Goal: Task Accomplishment & Management: Manage account settings

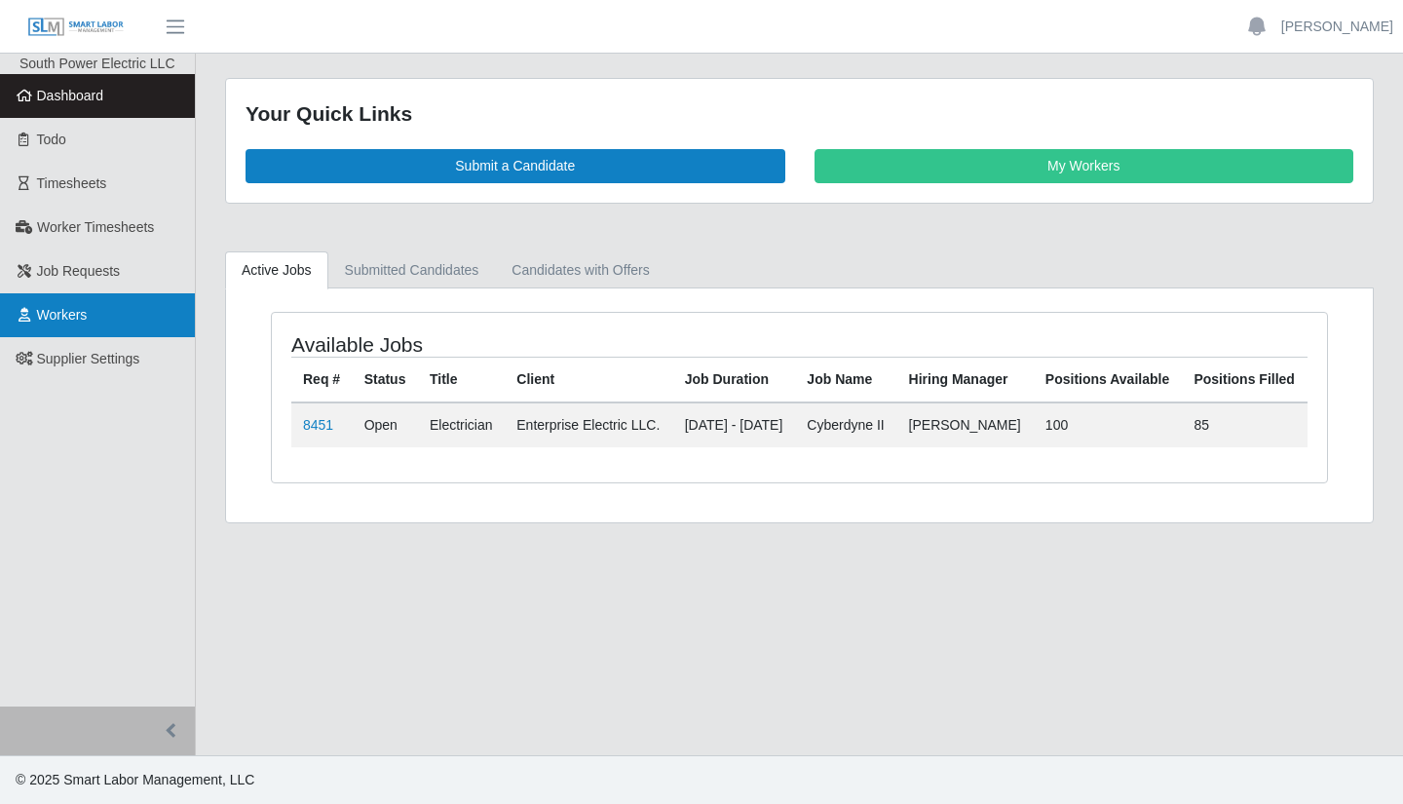
click at [76, 324] on link "Workers" at bounding box center [97, 315] width 195 height 44
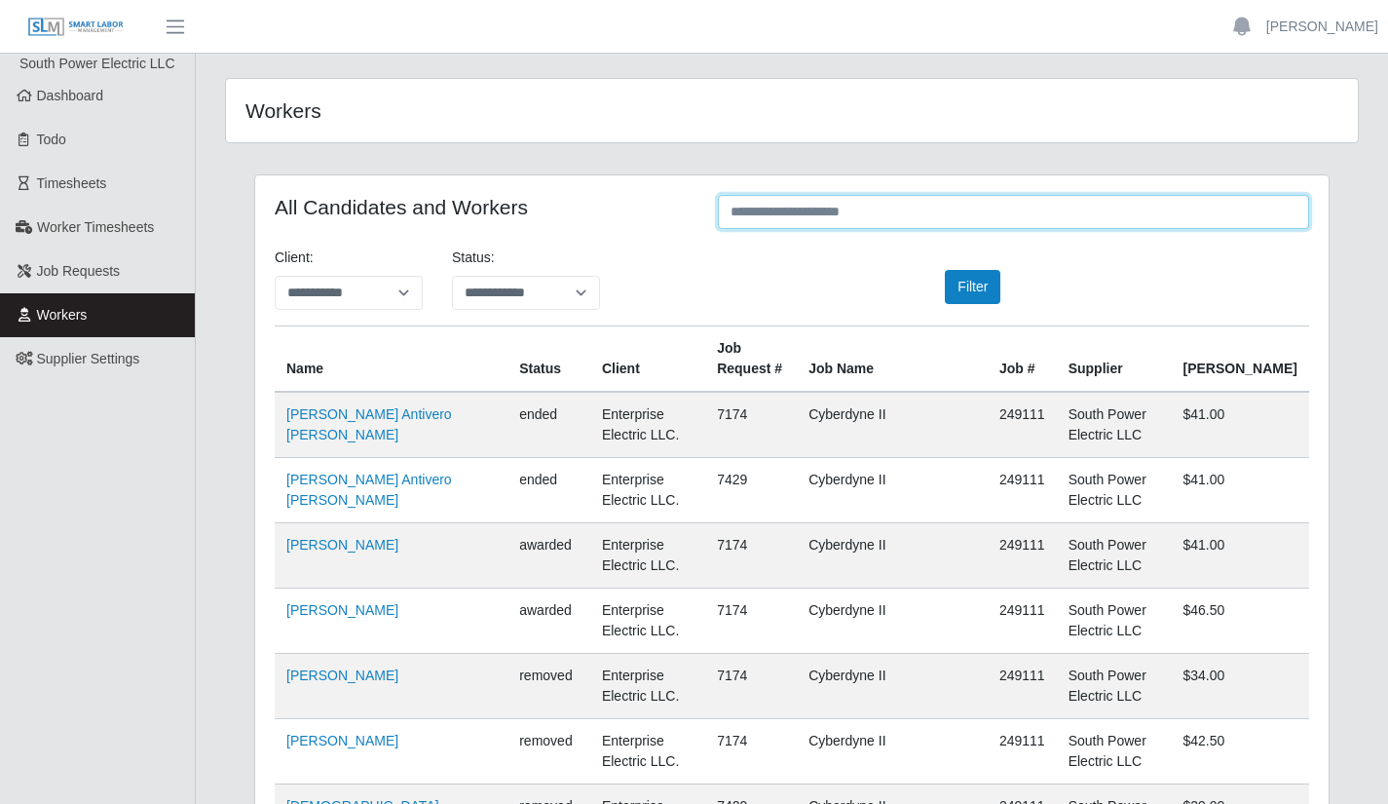
click at [867, 210] on input "text" at bounding box center [1013, 212] width 591 height 34
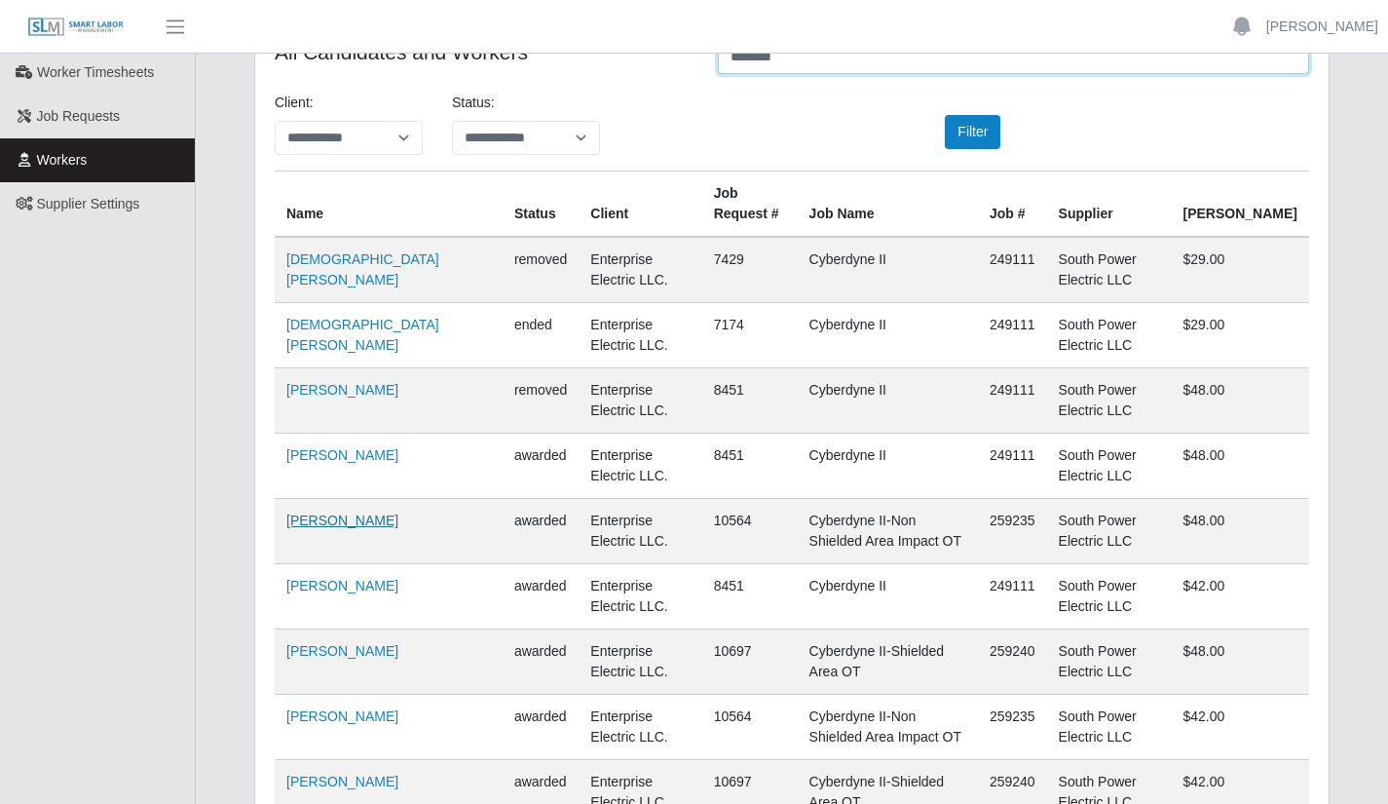
scroll to position [195, 0]
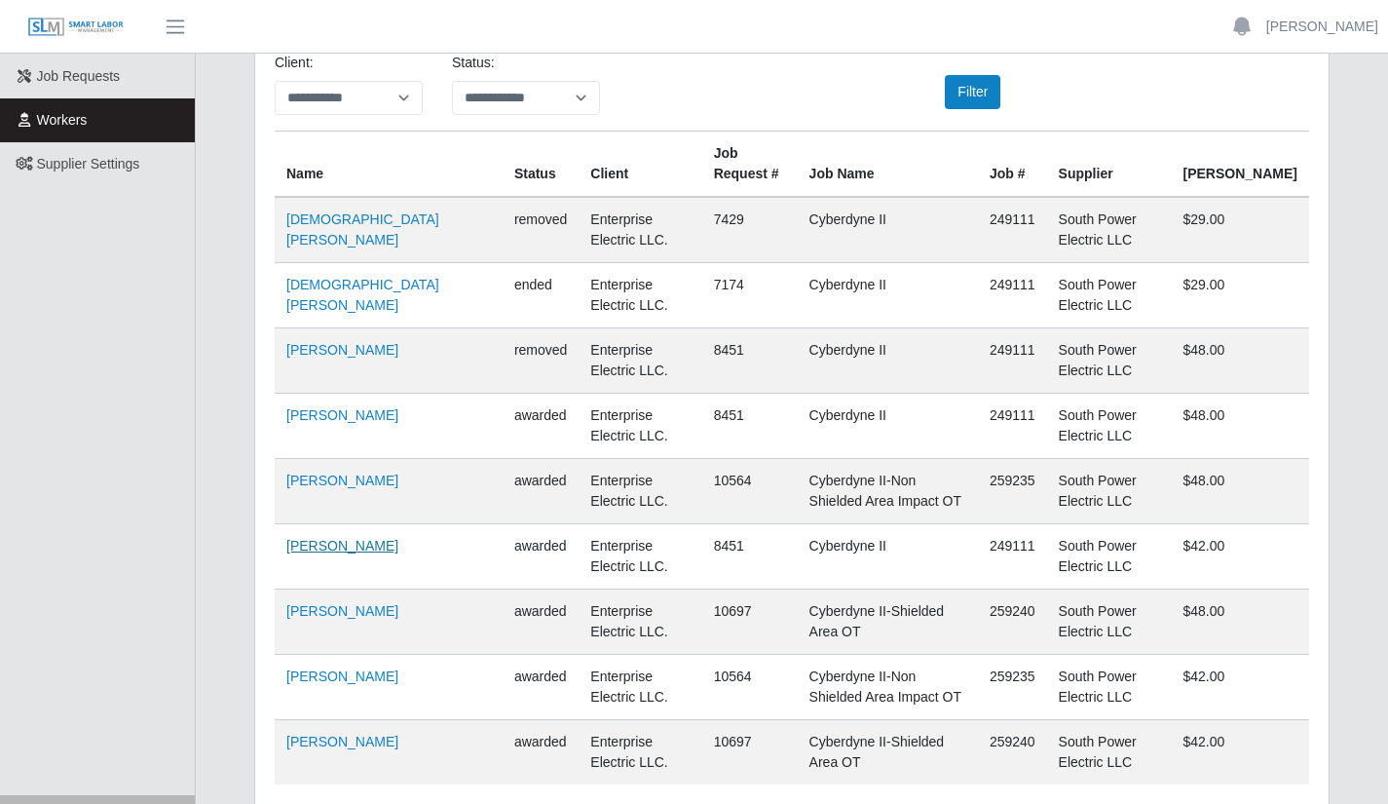
type input "********"
click at [346, 546] on link "Tomas Zaldivar Velazquez" at bounding box center [342, 546] width 112 height 16
click at [82, 80] on span "Job Requests" at bounding box center [79, 76] width 84 height 16
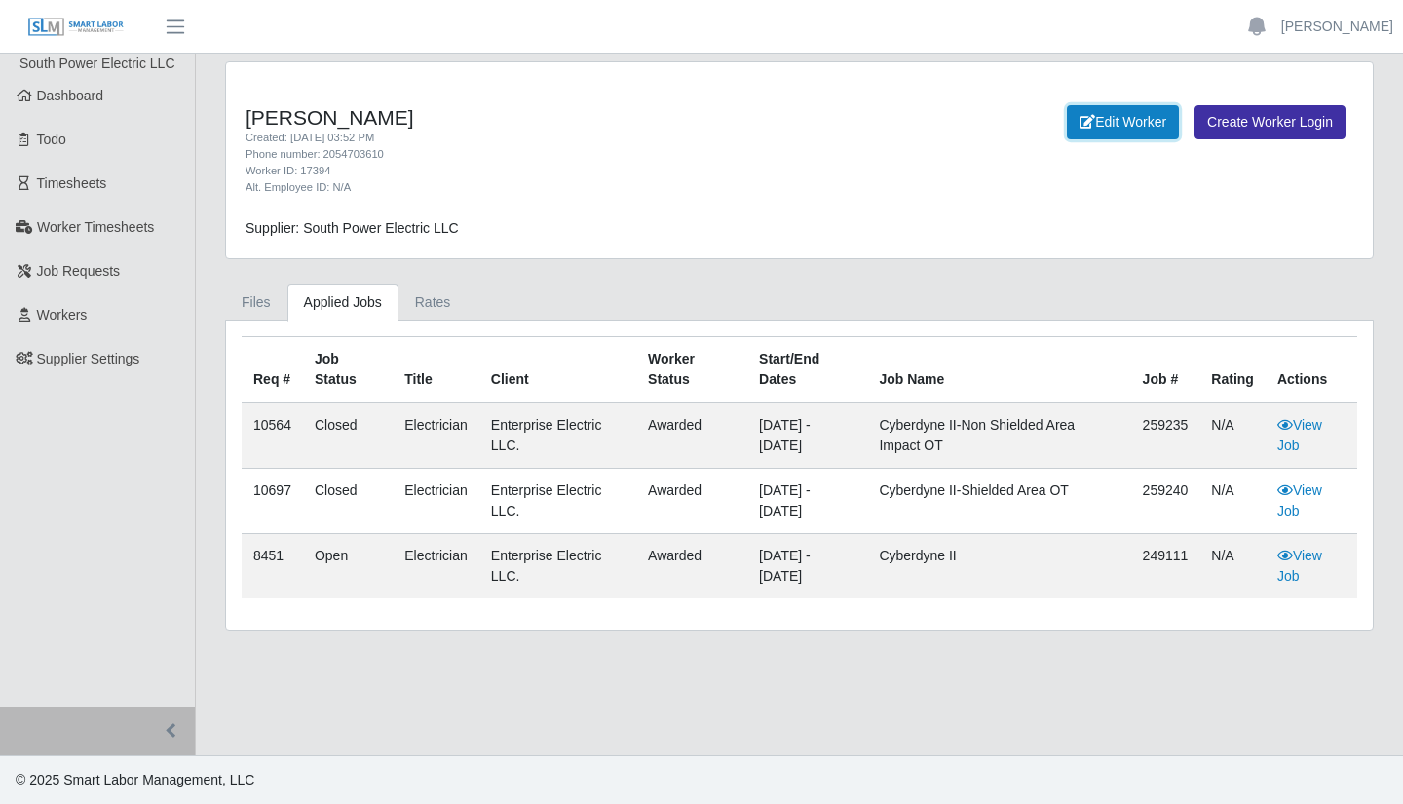
click at [1115, 120] on link "Edit Worker" at bounding box center [1123, 122] width 112 height 34
